Goal: Check status: Check status

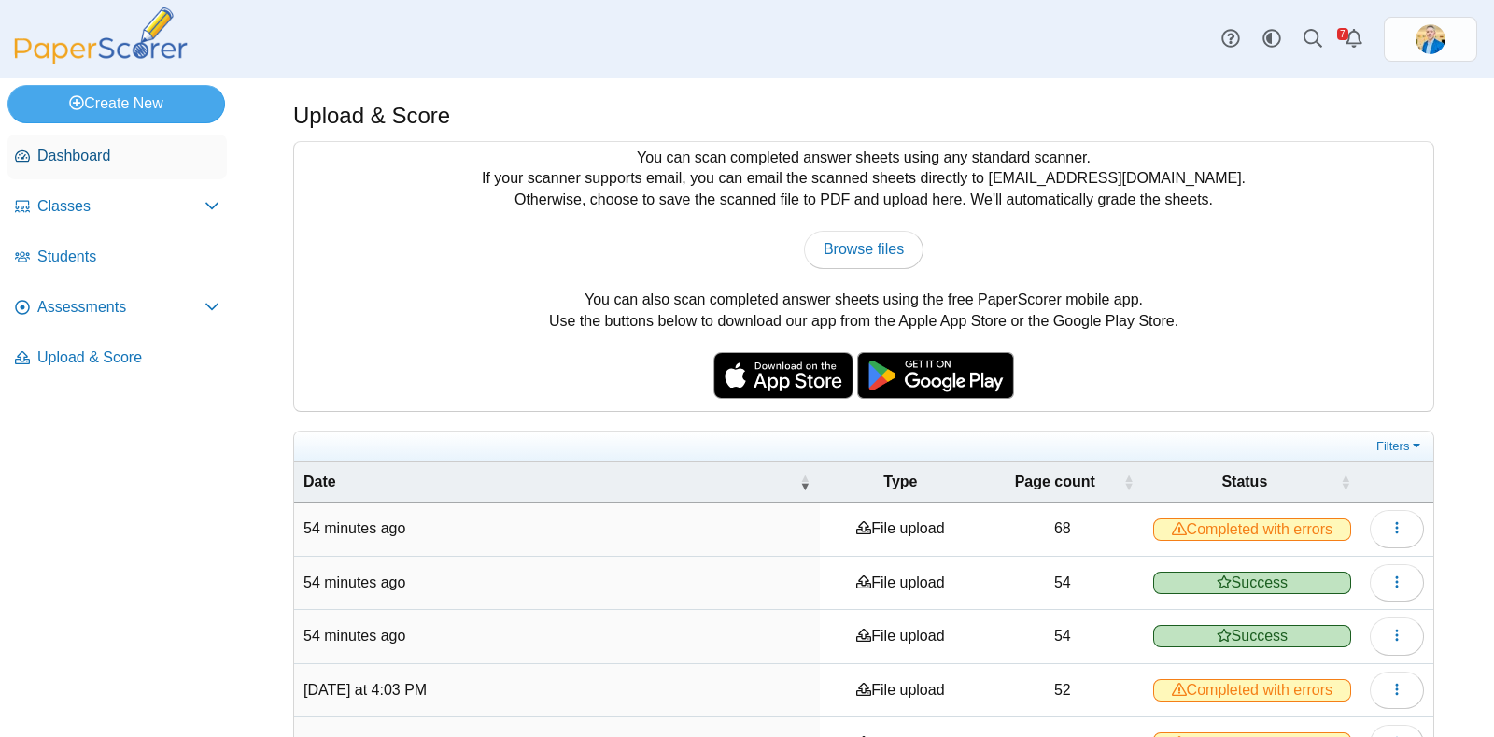
click at [86, 149] on span "Dashboard" at bounding box center [128, 156] width 182 height 21
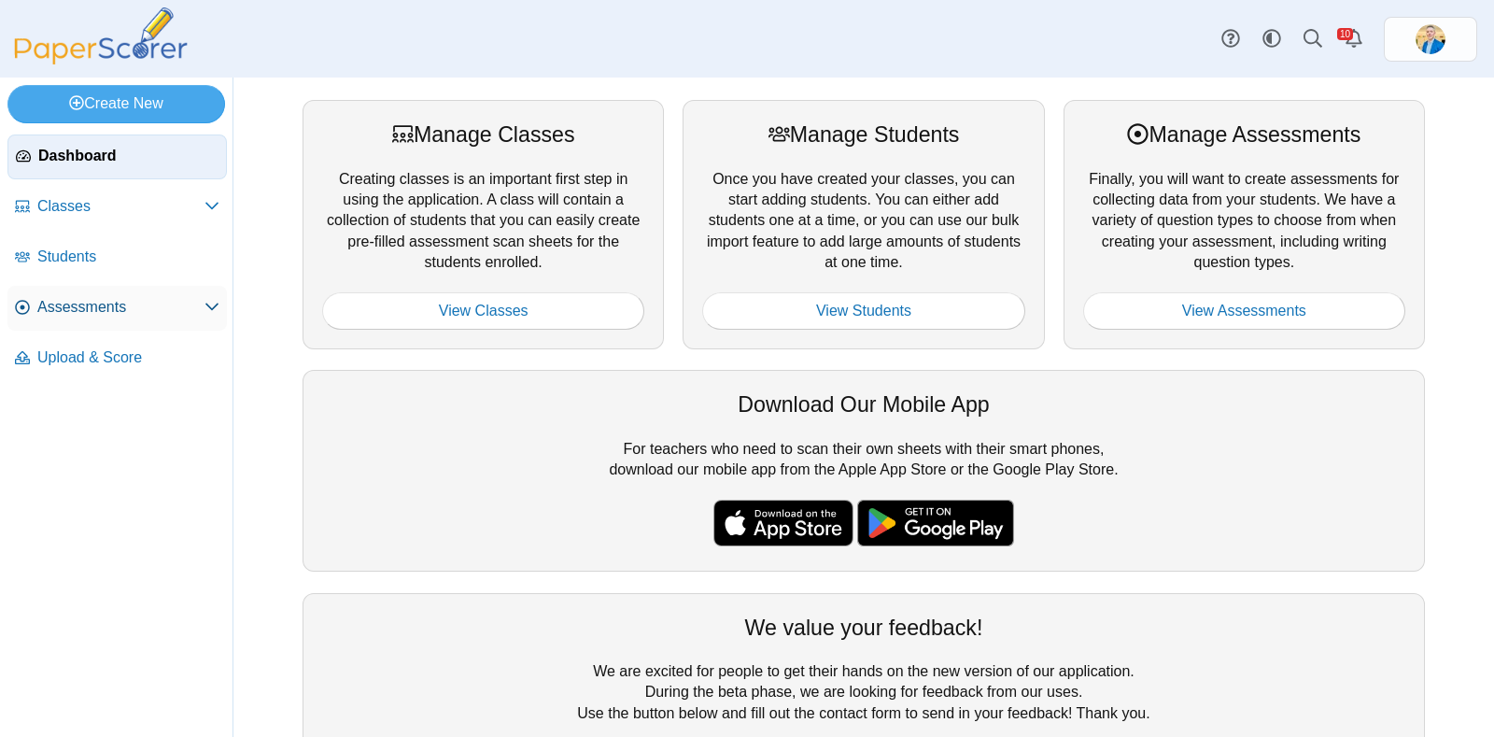
click at [75, 314] on span "Assessments" at bounding box center [120, 307] width 167 height 21
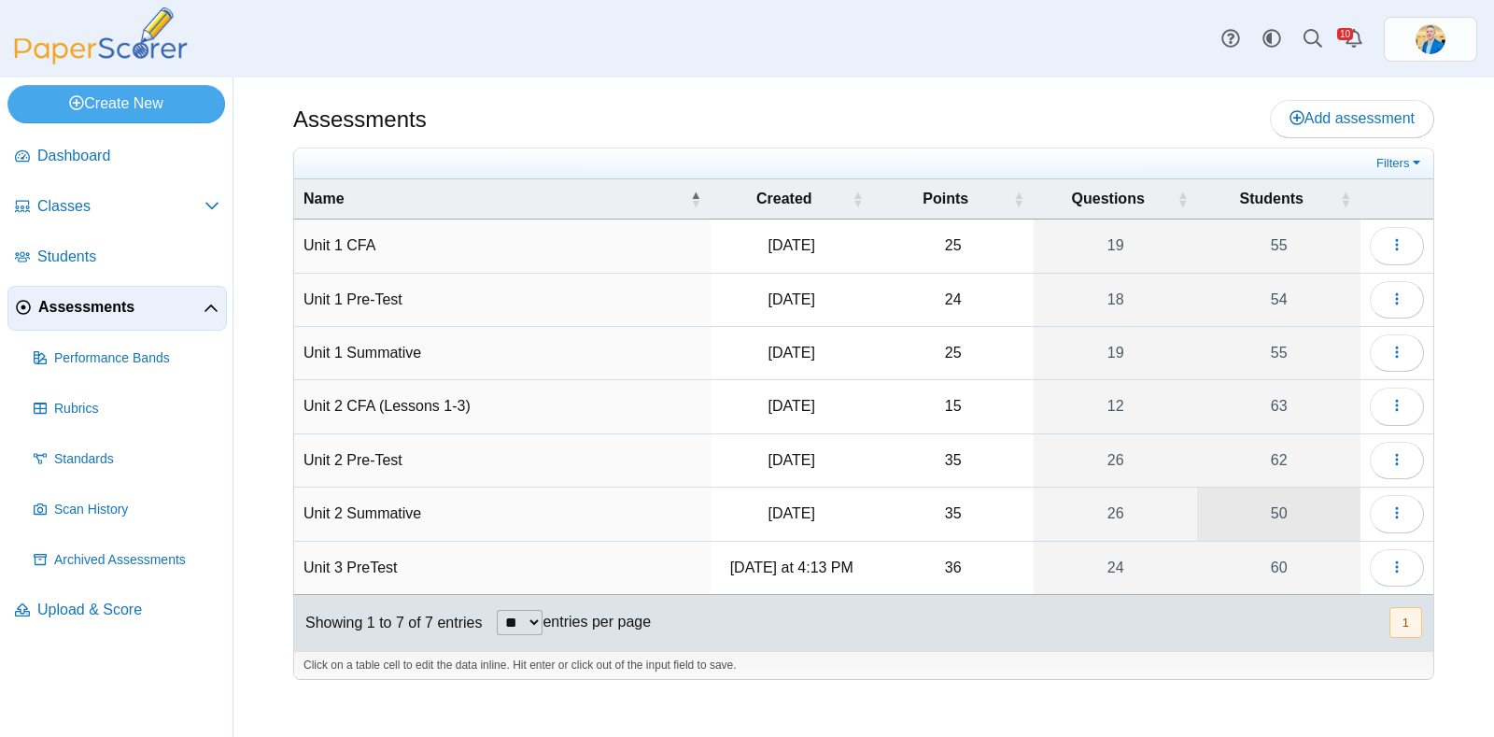
click at [1271, 510] on link "50" at bounding box center [1278, 514] width 163 height 52
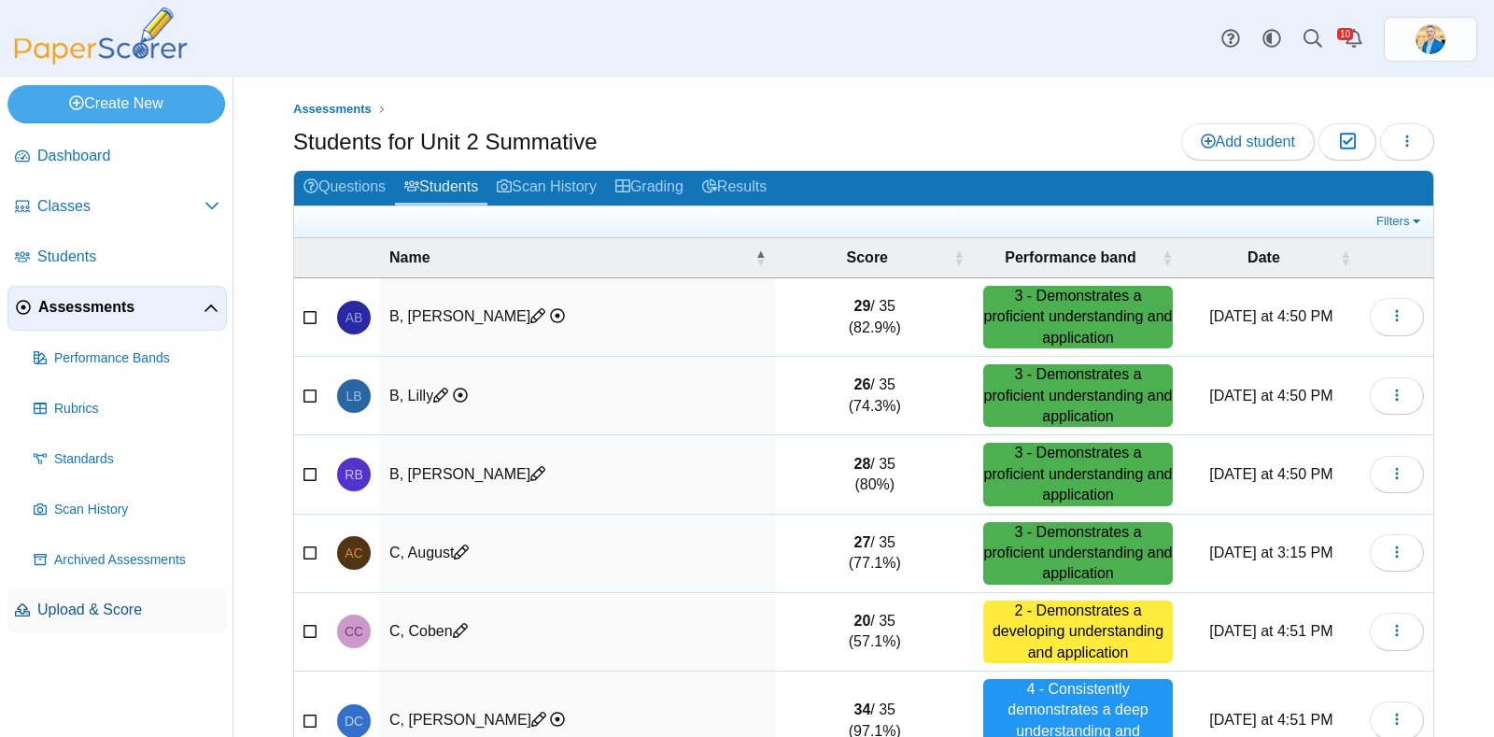
click at [47, 614] on span "Upload & Score" at bounding box center [128, 610] width 182 height 21
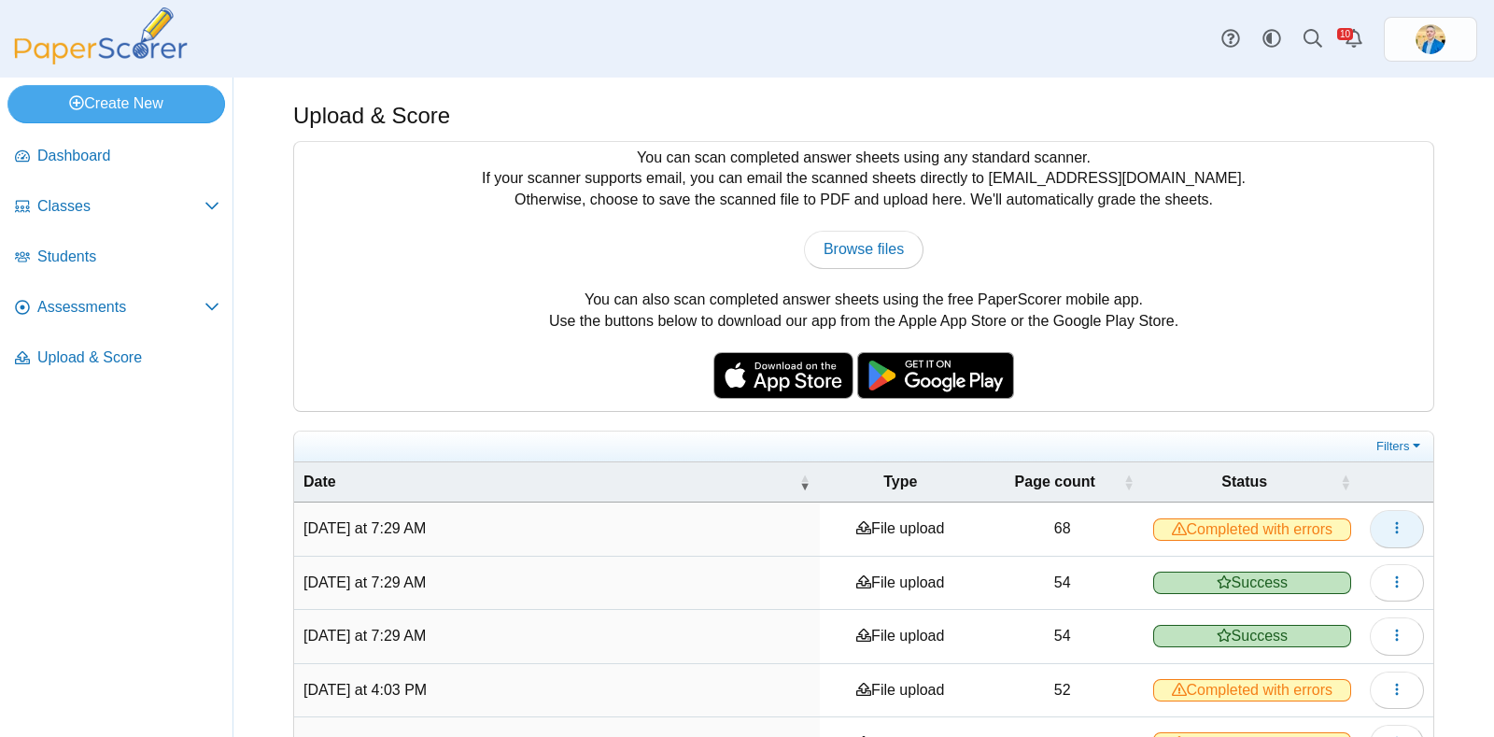
click at [1390, 527] on icon "button" at bounding box center [1397, 527] width 15 height 15
click at [1308, 566] on link "View scanned pages" at bounding box center [1294, 568] width 224 height 28
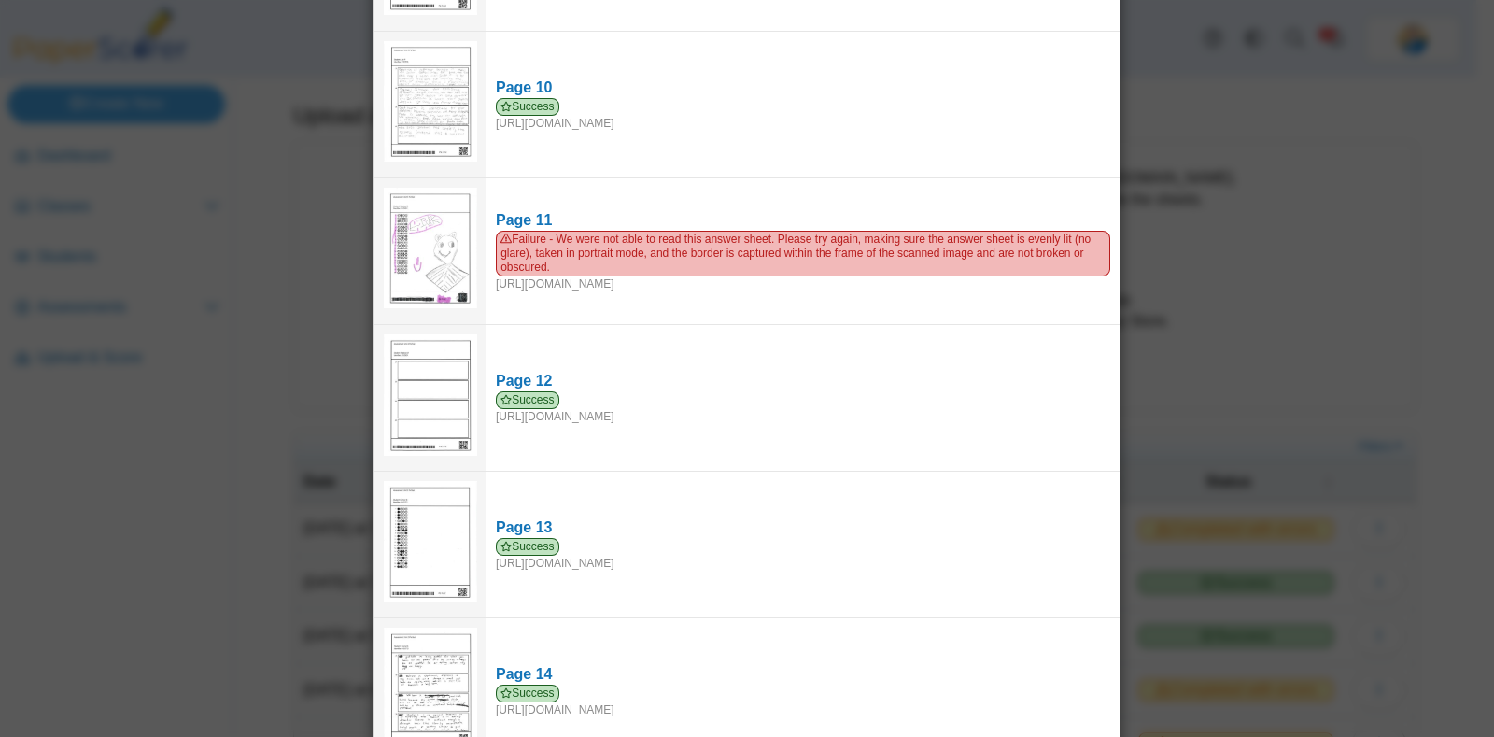
scroll to position [1167, 0]
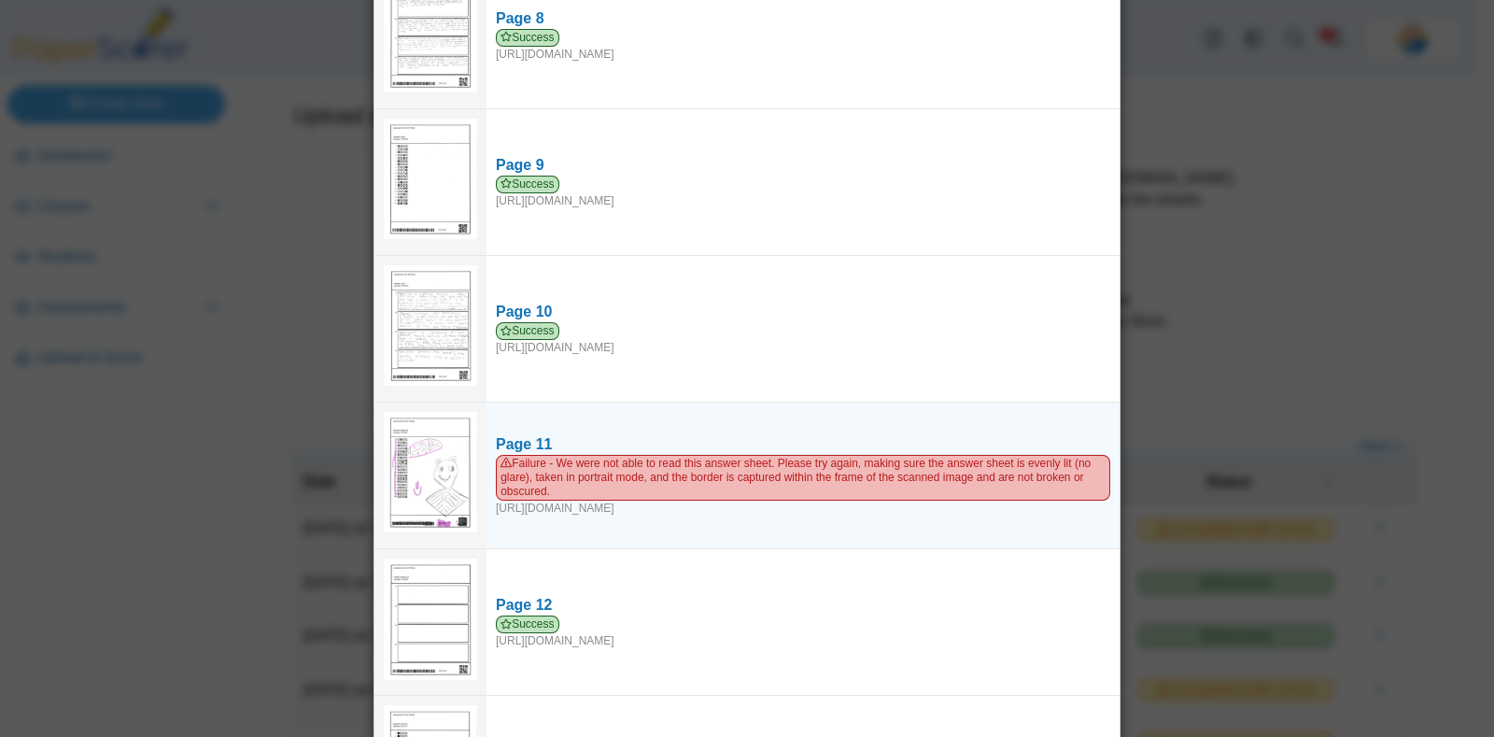
click at [407, 448] on img at bounding box center [430, 472] width 93 height 121
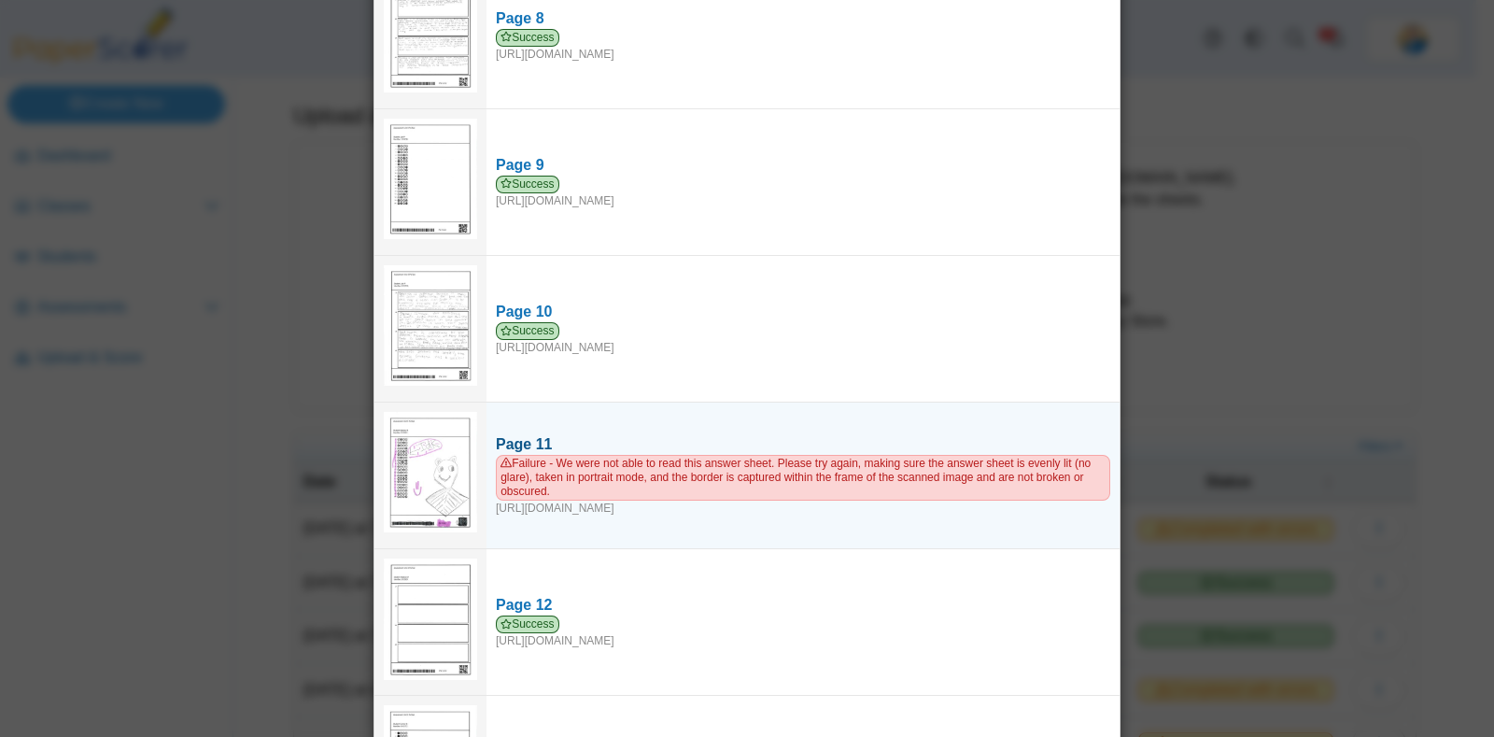
click at [581, 455] on span "Failure - We were not able to read this answer sheet. Please try again, making …" at bounding box center [803, 478] width 615 height 46
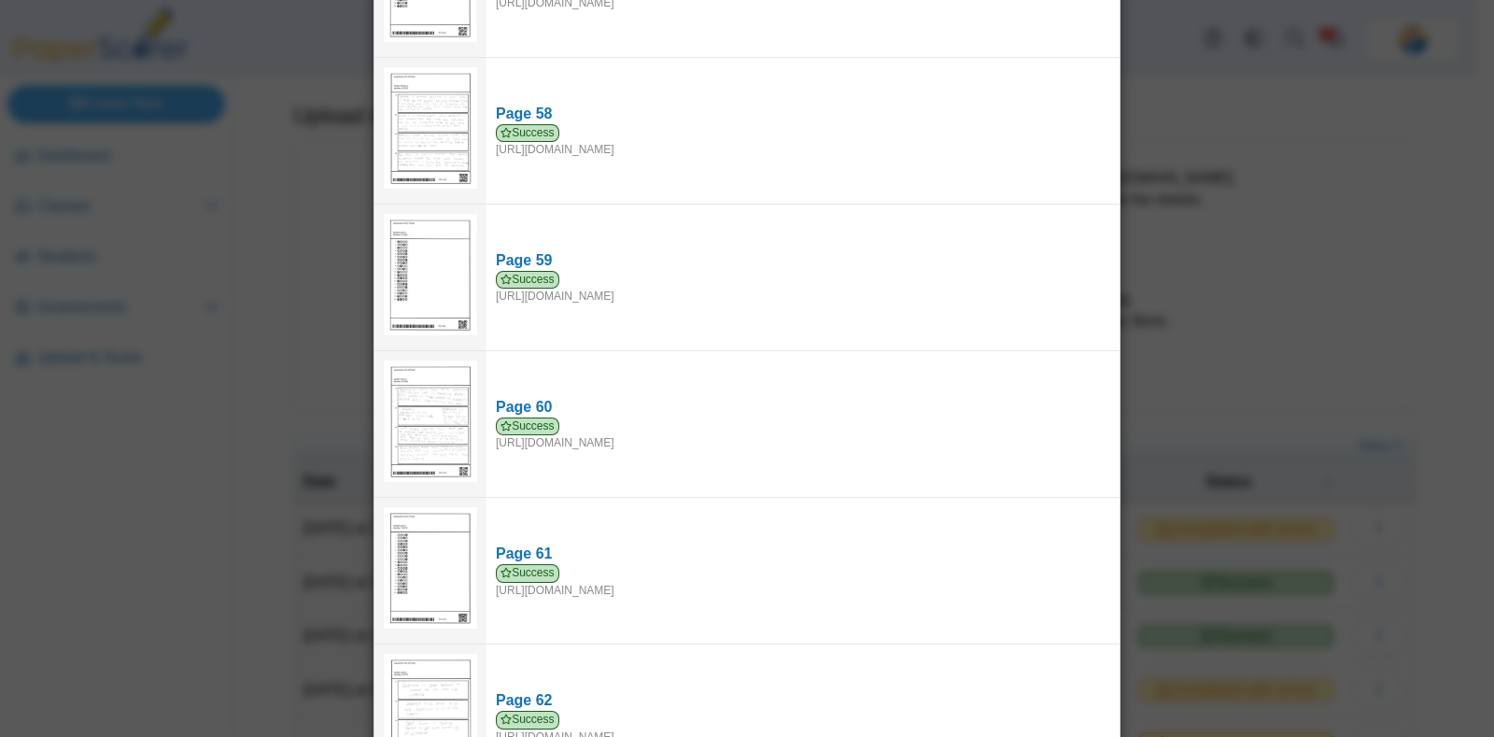
scroll to position [9244, 0]
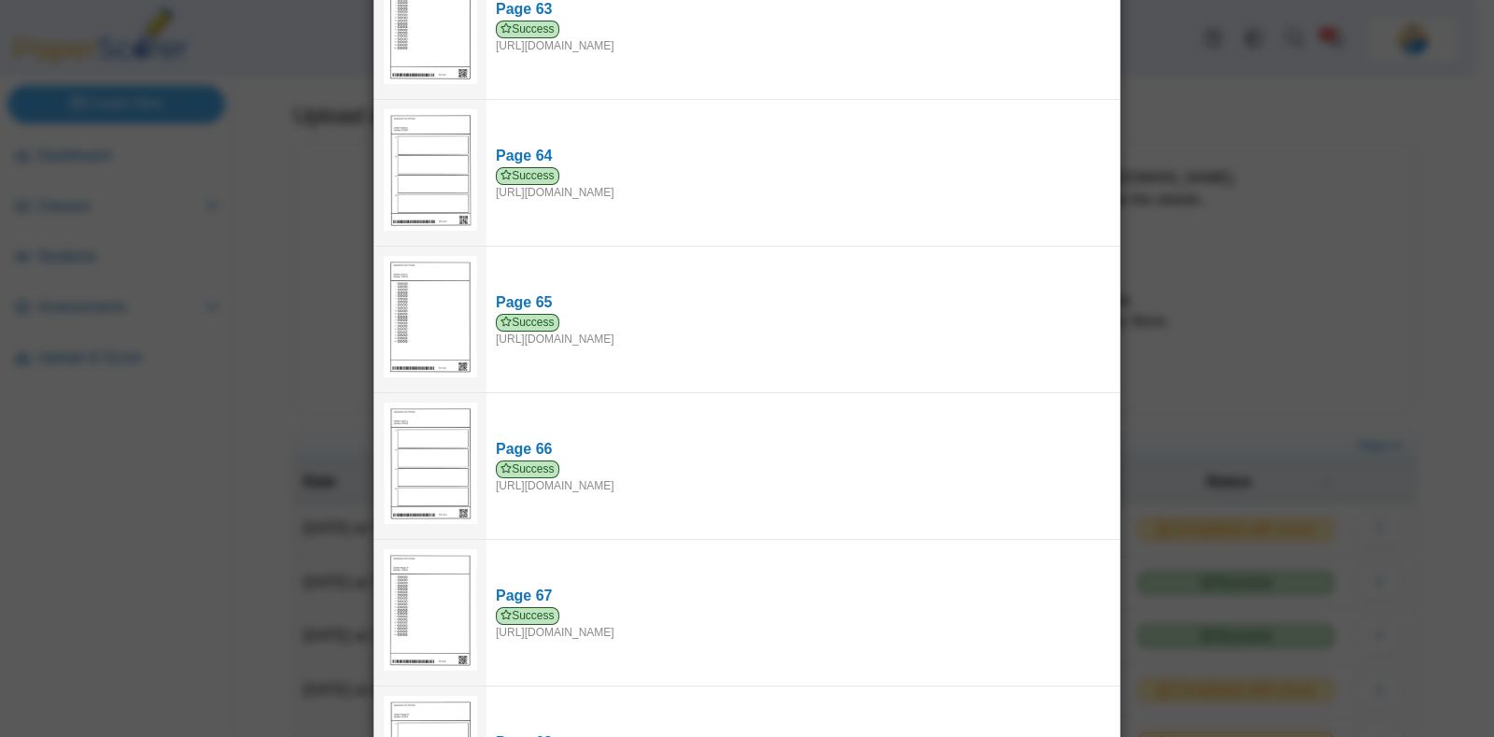
click at [1232, 283] on div "Viewing upload details Scan results: 67 Successful scans | 1 Failed scans Page …" at bounding box center [747, 368] width 1494 height 737
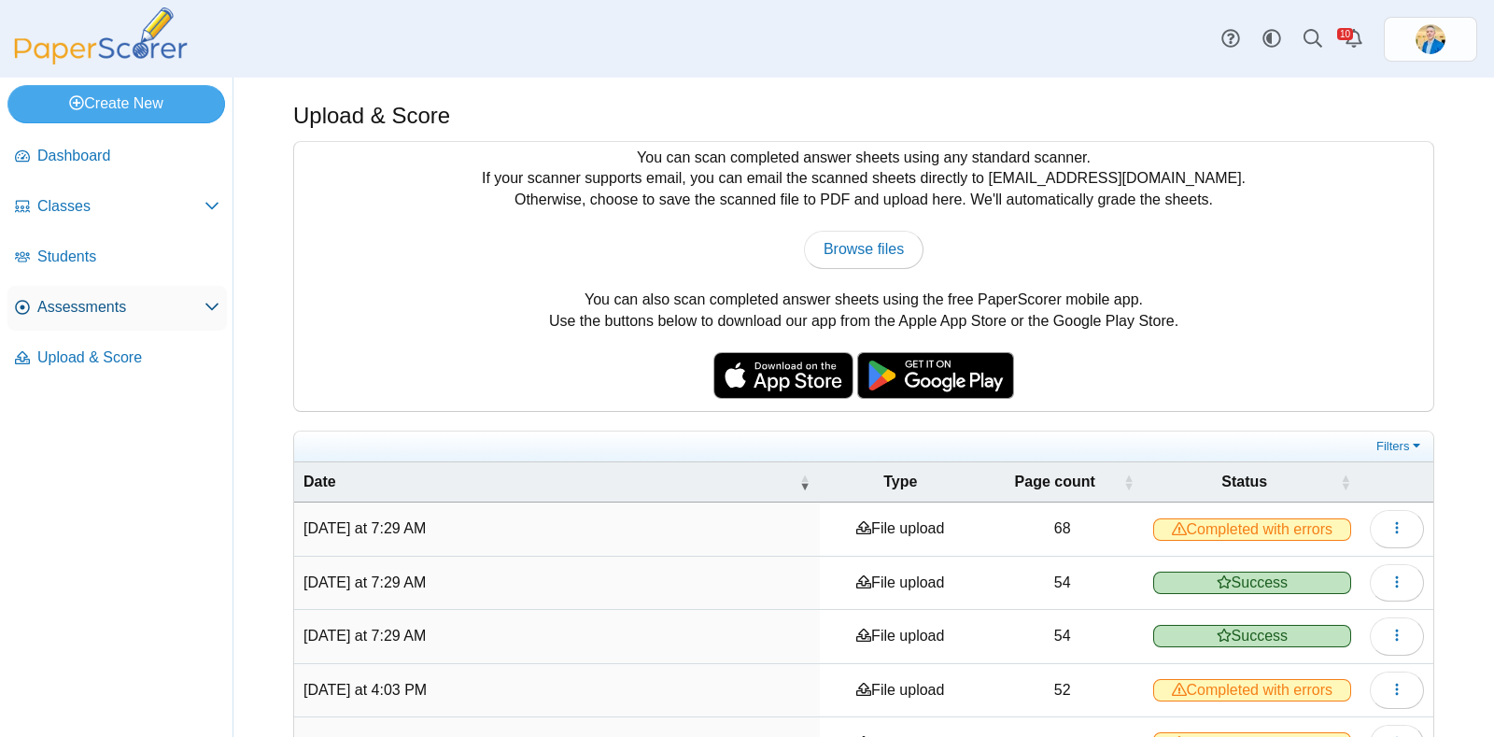
click at [89, 318] on link "Assessments" at bounding box center [116, 308] width 219 height 45
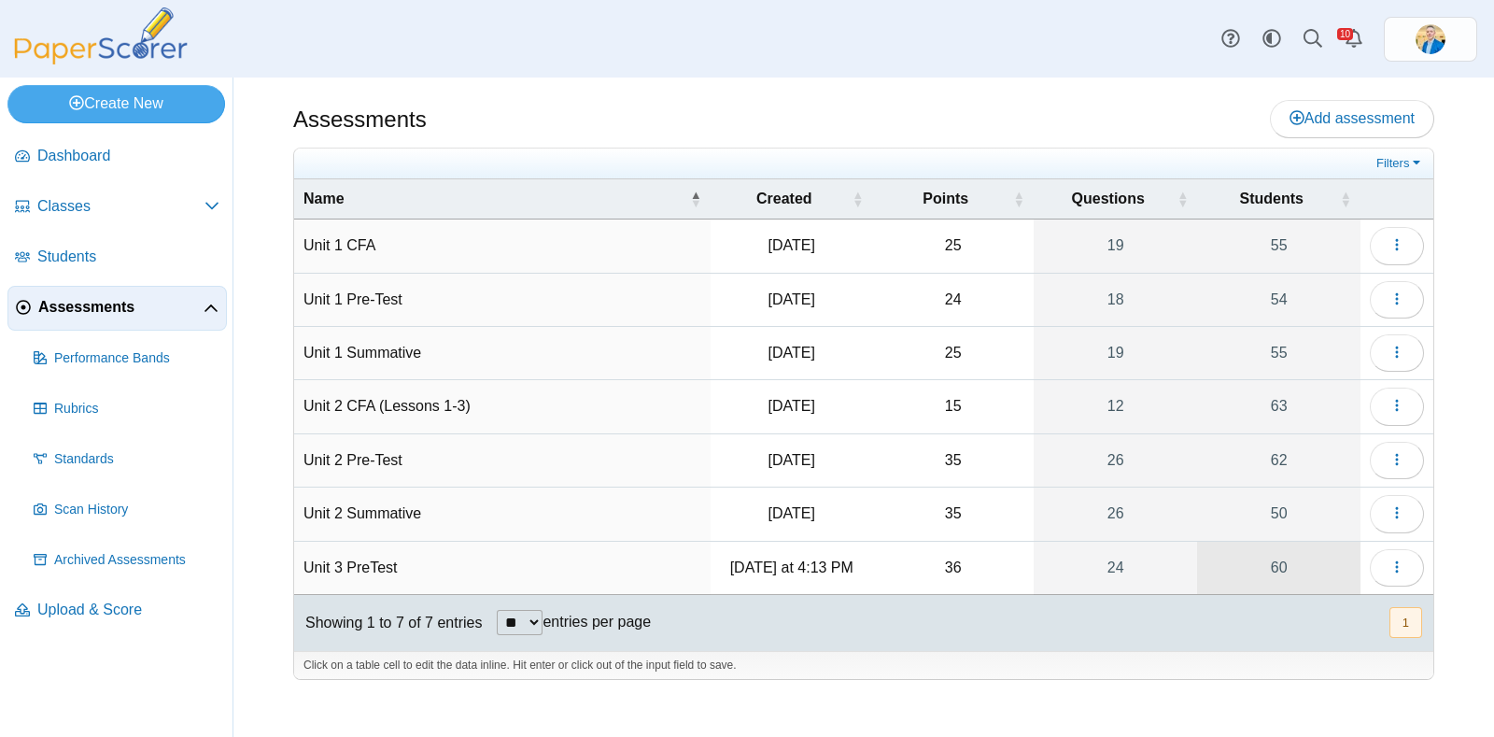
click at [1275, 555] on link "60" at bounding box center [1278, 568] width 163 height 52
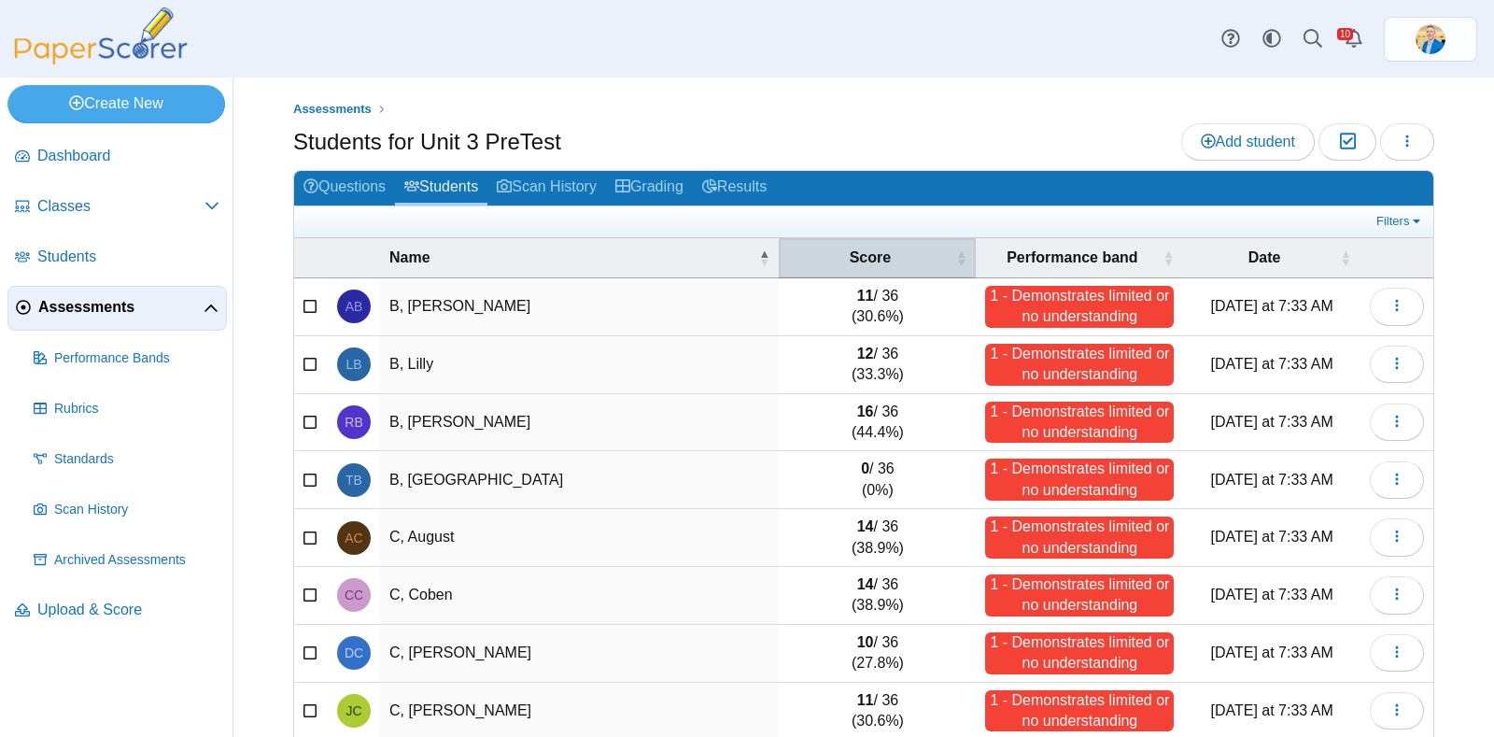
click at [852, 242] on th "Score" at bounding box center [877, 258] width 197 height 40
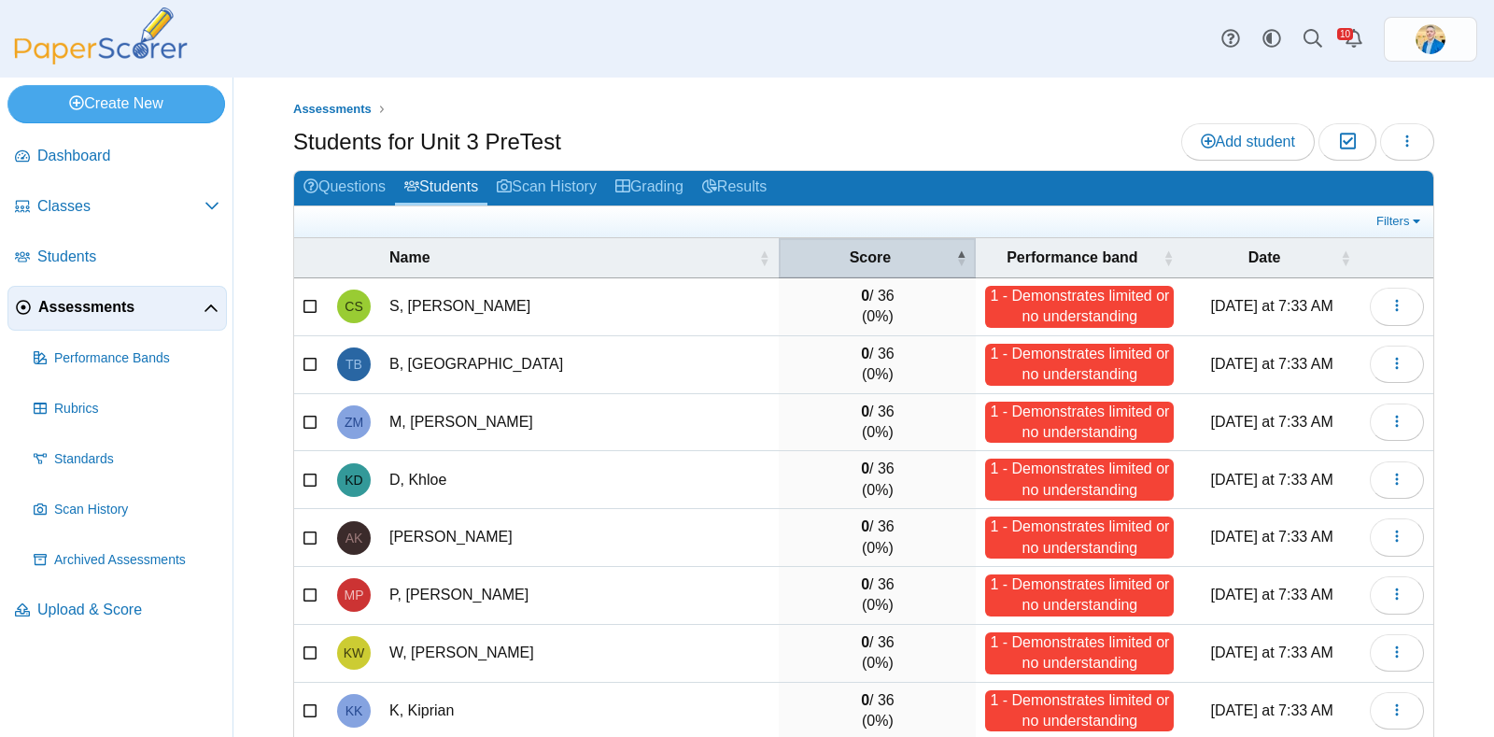
click at [852, 242] on th "Score" at bounding box center [877, 258] width 197 height 40
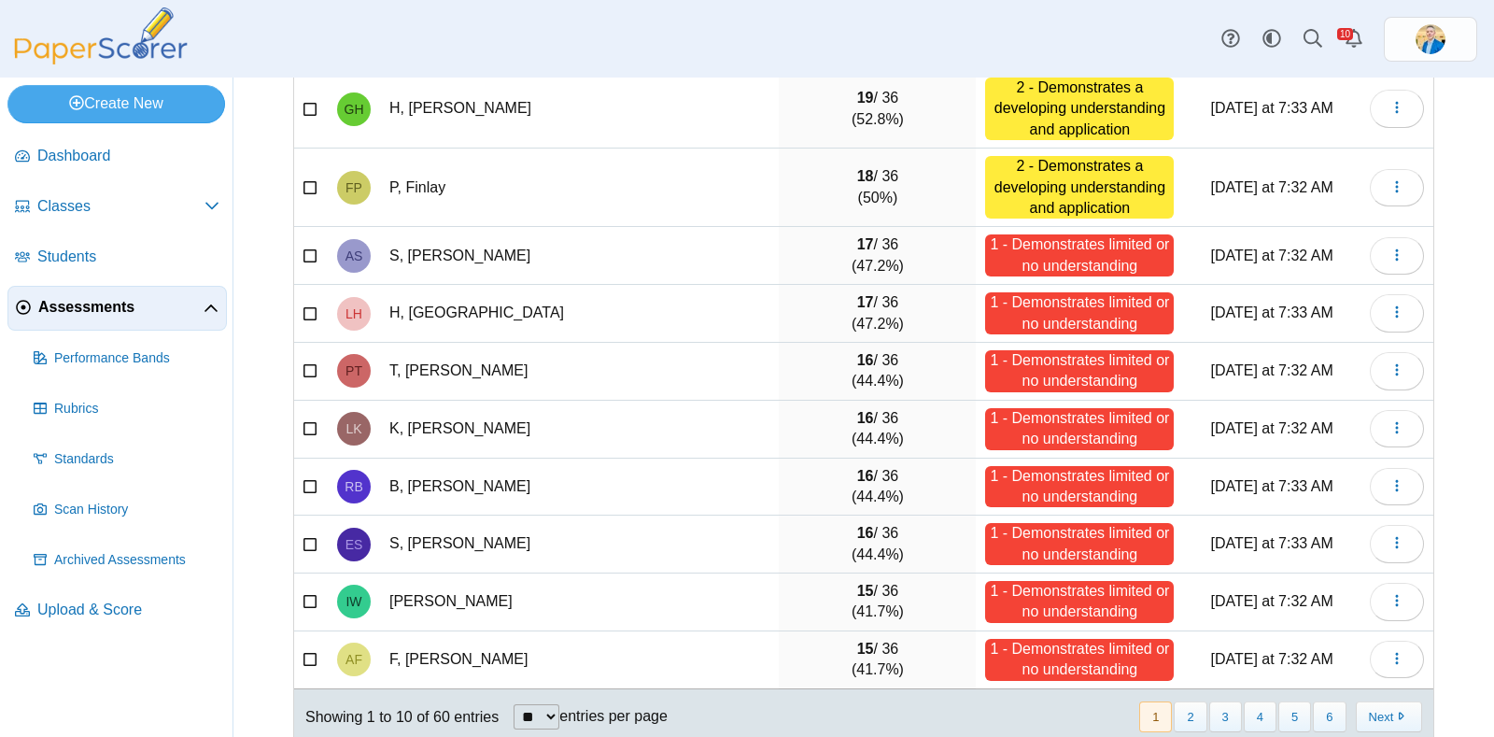
scroll to position [231, 0]
